Goal: Check status: Check status

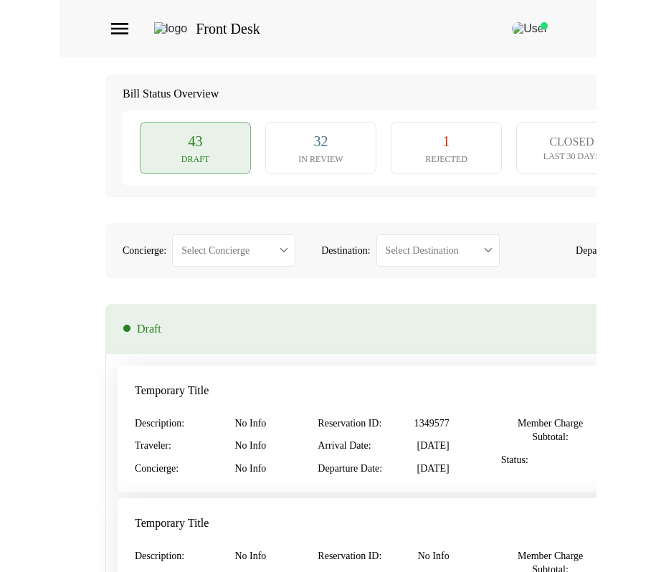
scroll to position [14, 0]
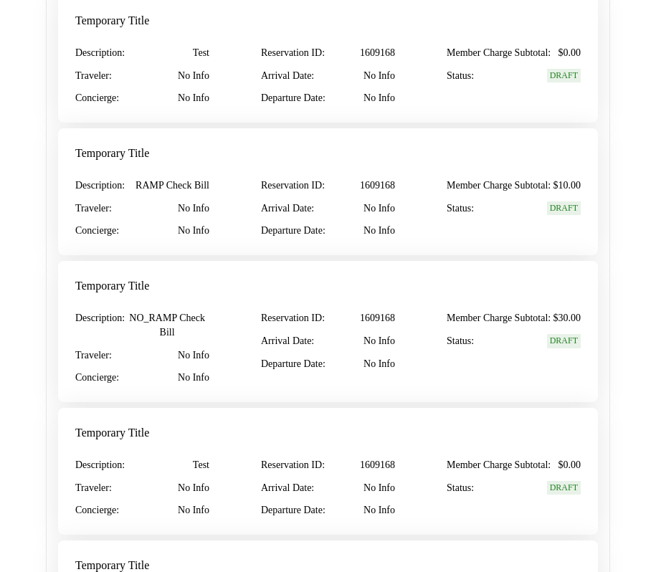
click at [326, 238] on div "Reservation ID : 1609168 Arrival Date : No Info Departure Date : No Info" at bounding box center [328, 209] width 134 height 60
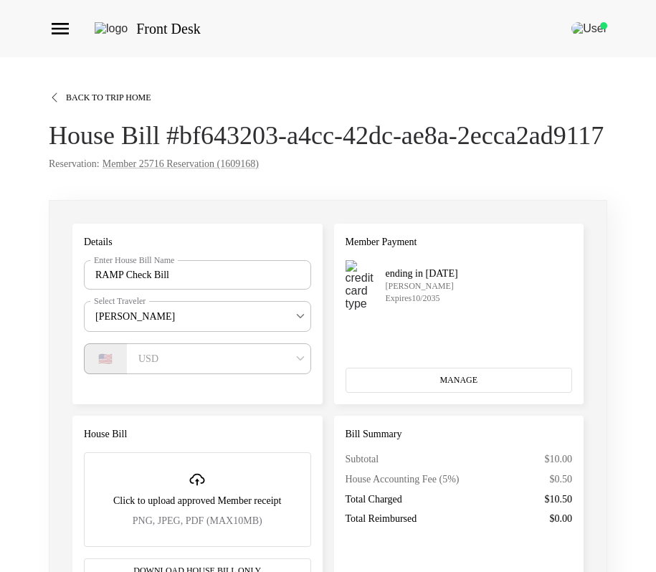
click at [133, 103] on span "Back To Trip Home" at bounding box center [108, 98] width 85 height 10
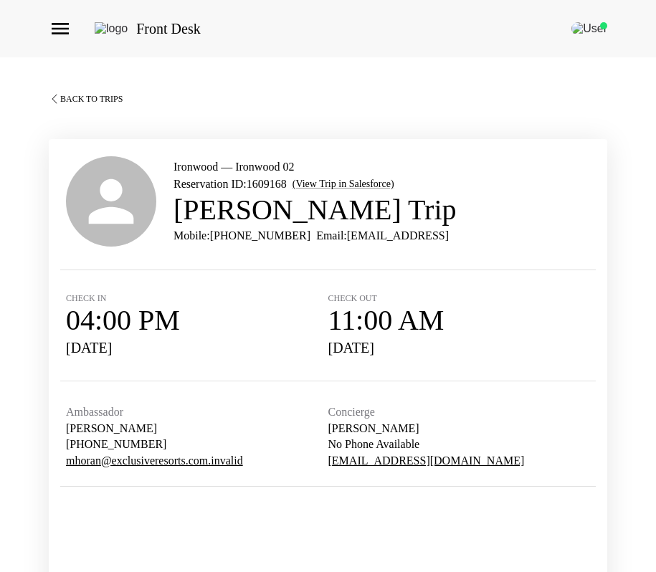
scroll to position [19, 0]
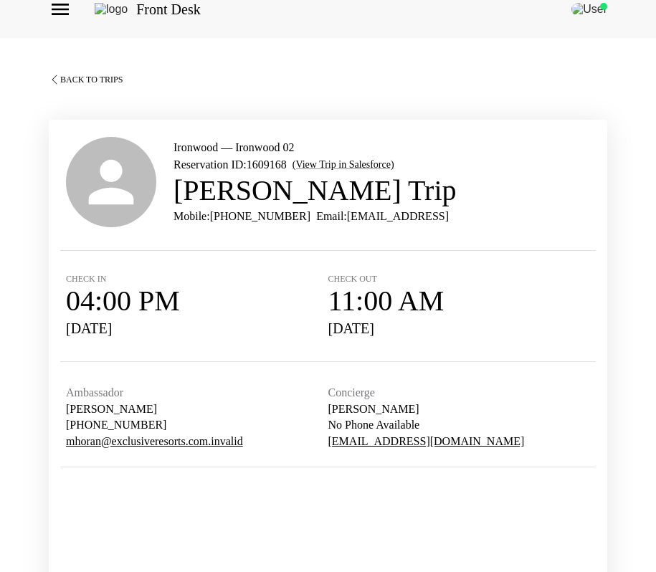
click at [104, 85] on span "Back To Trips" at bounding box center [91, 80] width 62 height 10
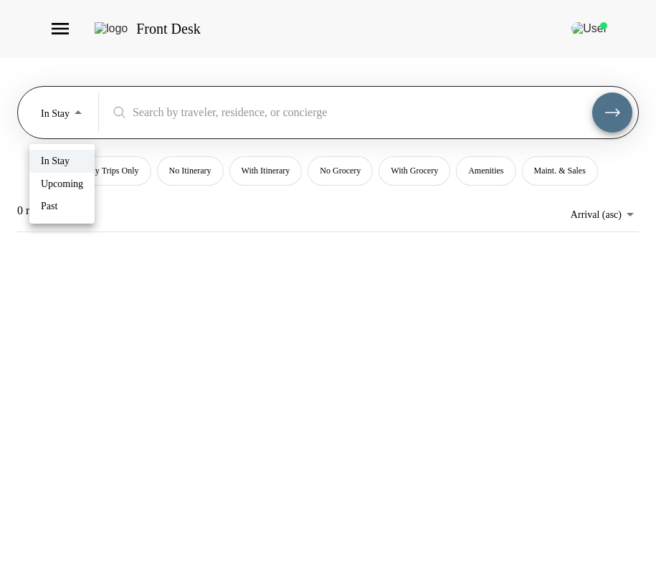
click at [88, 135] on body "Front Desk In Stay In-Stay ​ My Trips Only No Itinerary With Itinerary No Groce…" at bounding box center [328, 286] width 656 height 572
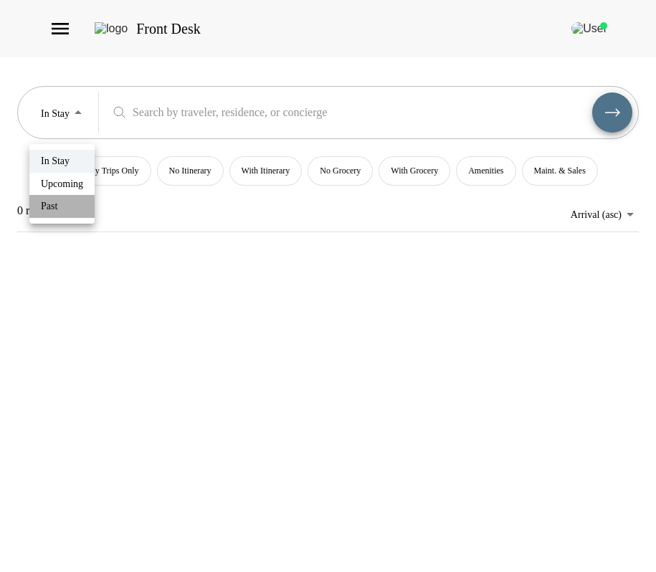
click at [65, 207] on li "Past" at bounding box center [61, 206] width 65 height 23
type input "Past"
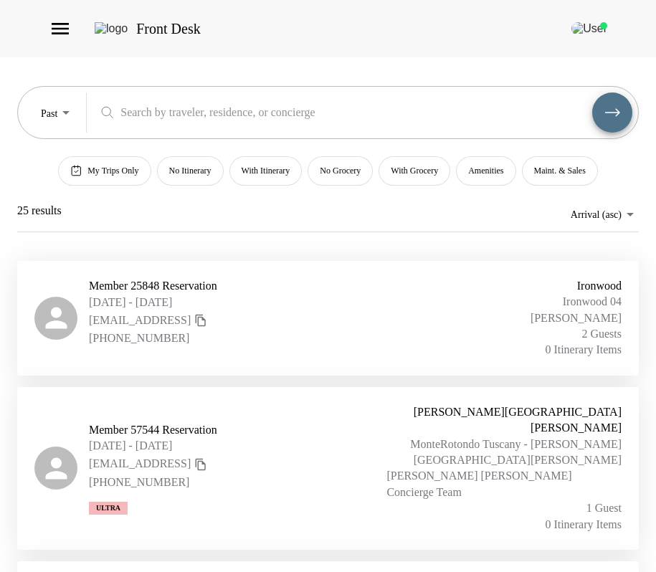
click at [406, 341] on div "Ironwood Ironwood 04 [PERSON_NAME] 2 Guests 0 Itinerary Items" at bounding box center [504, 318] width 235 height 80
